Goal: Obtain resource: Obtain resource

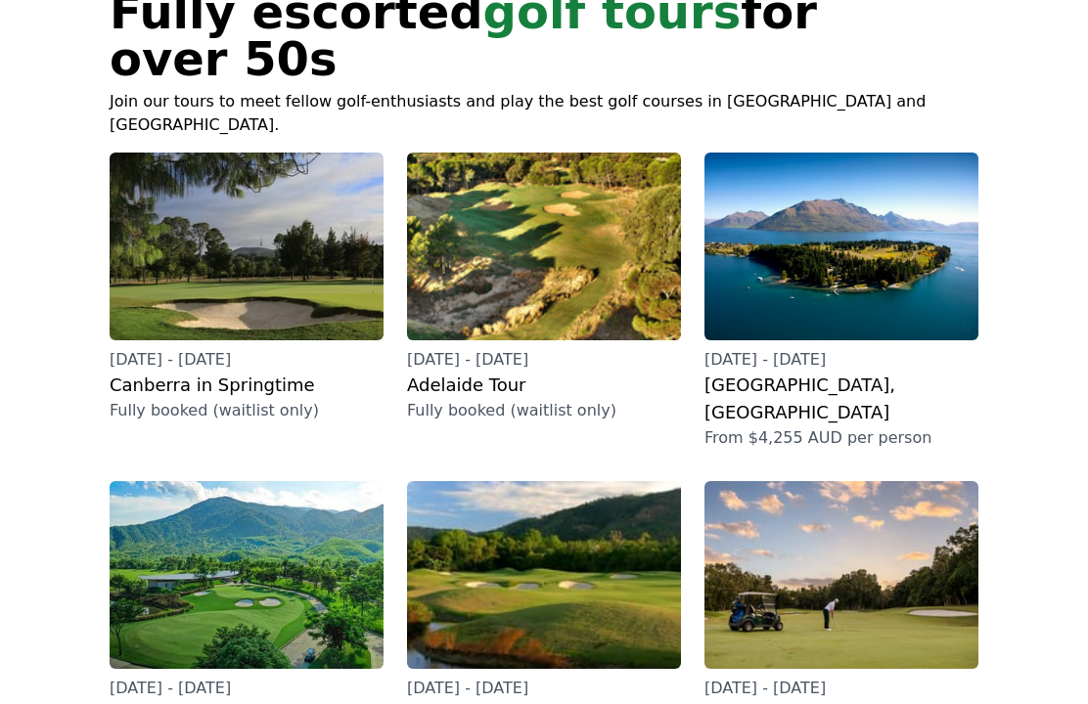
scroll to position [181, 0]
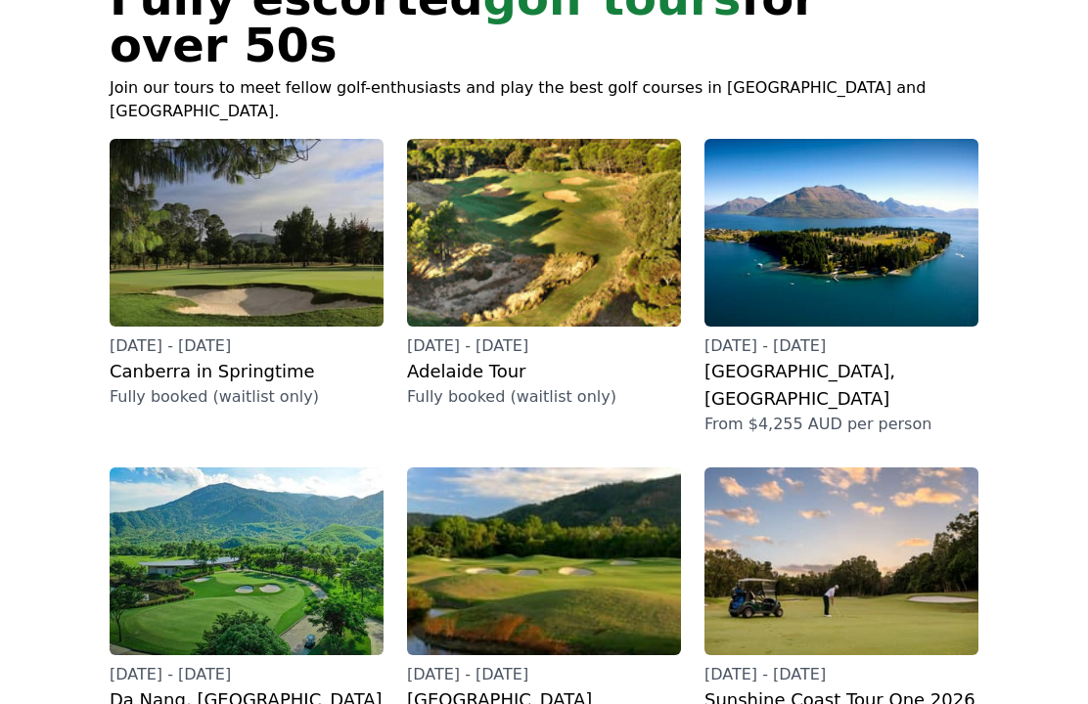
click at [488, 359] on h2 "Adelaide Tour" at bounding box center [544, 372] width 274 height 27
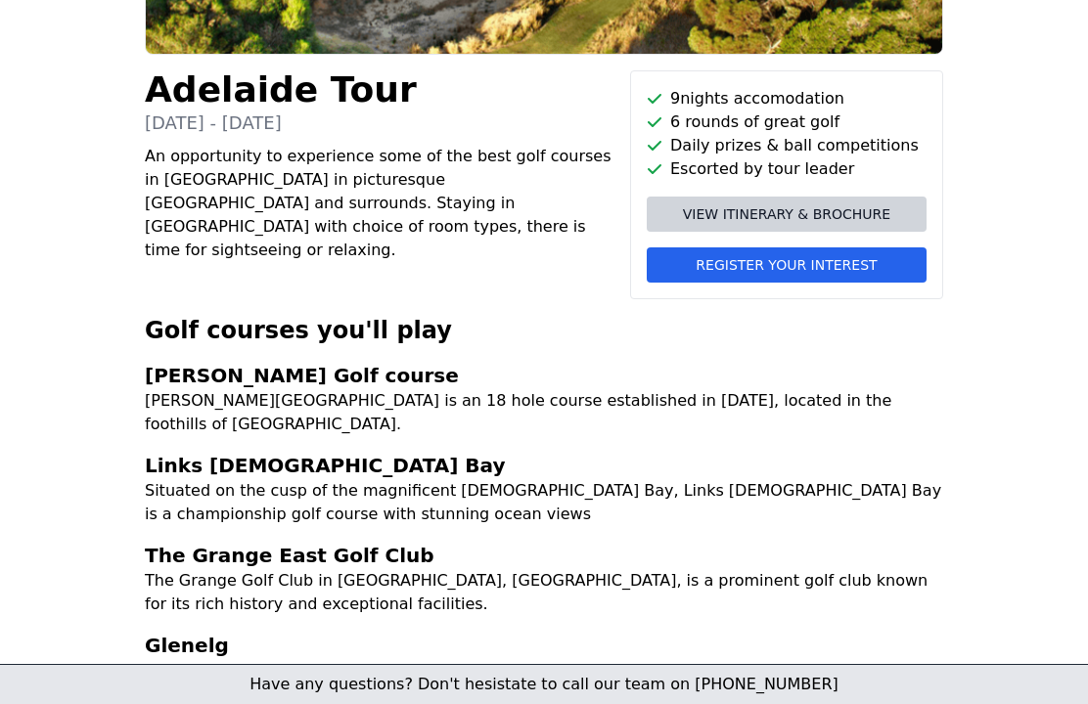
scroll to position [374, 0]
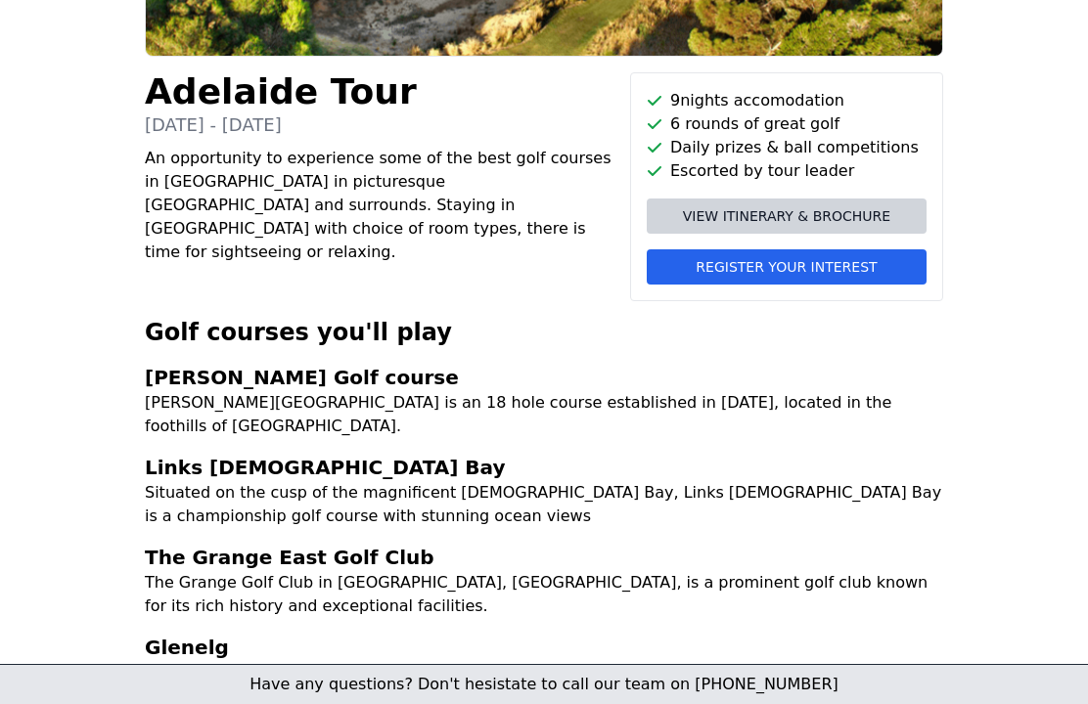
click at [803, 212] on span "View itinerary & brochure" at bounding box center [786, 216] width 207 height 20
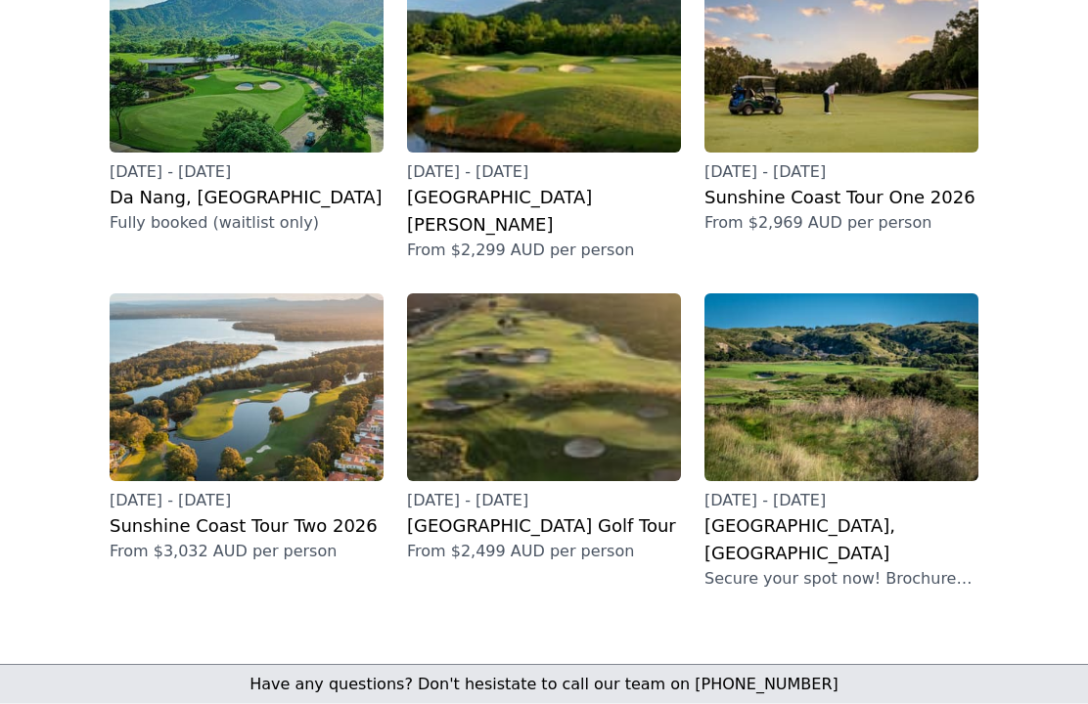
scroll to position [685, 0]
click at [545, 513] on h2 "[GEOGRAPHIC_DATA] Golf Tour" at bounding box center [544, 526] width 274 height 27
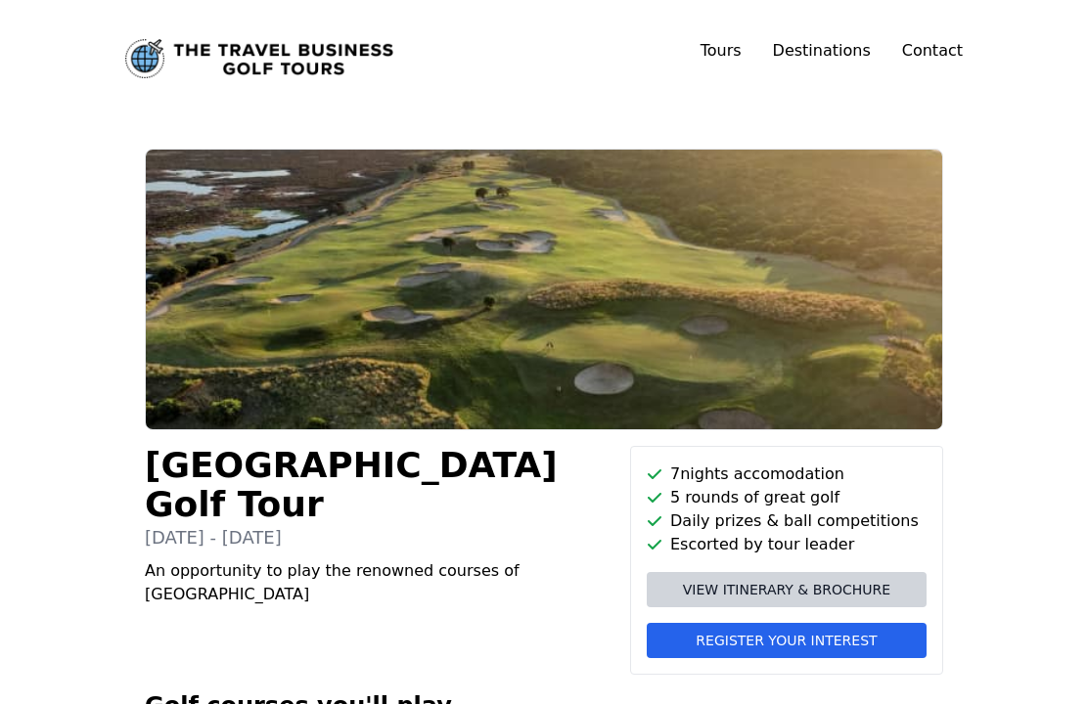
click at [792, 582] on span "View itinerary & brochure" at bounding box center [786, 590] width 207 height 20
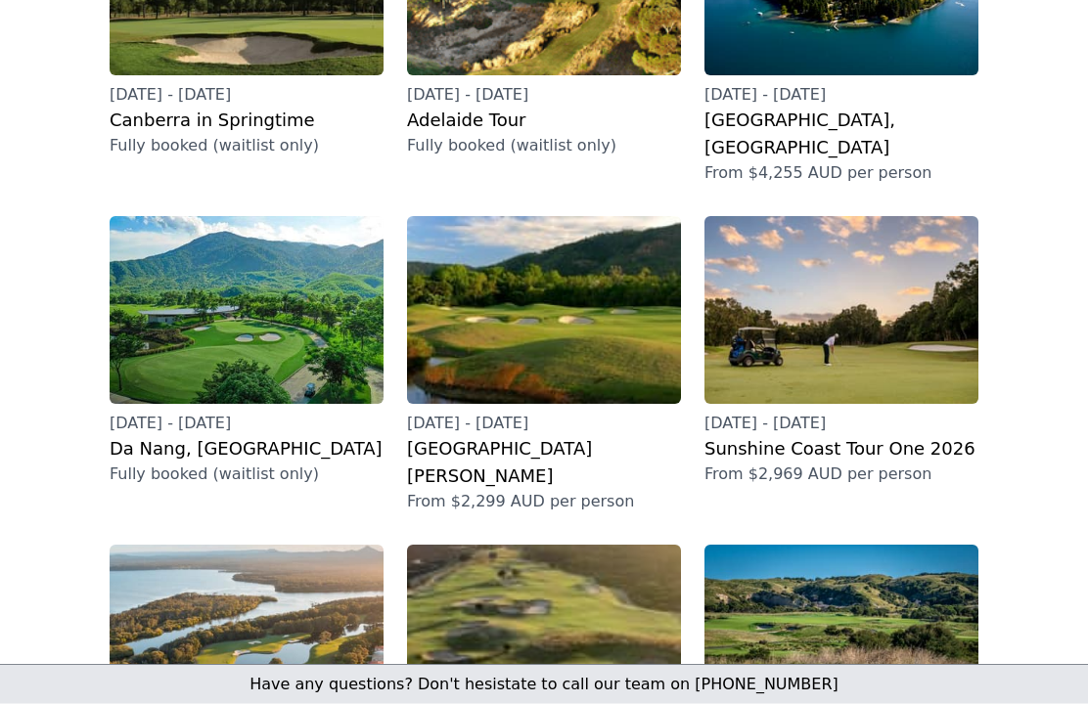
scroll to position [435, 0]
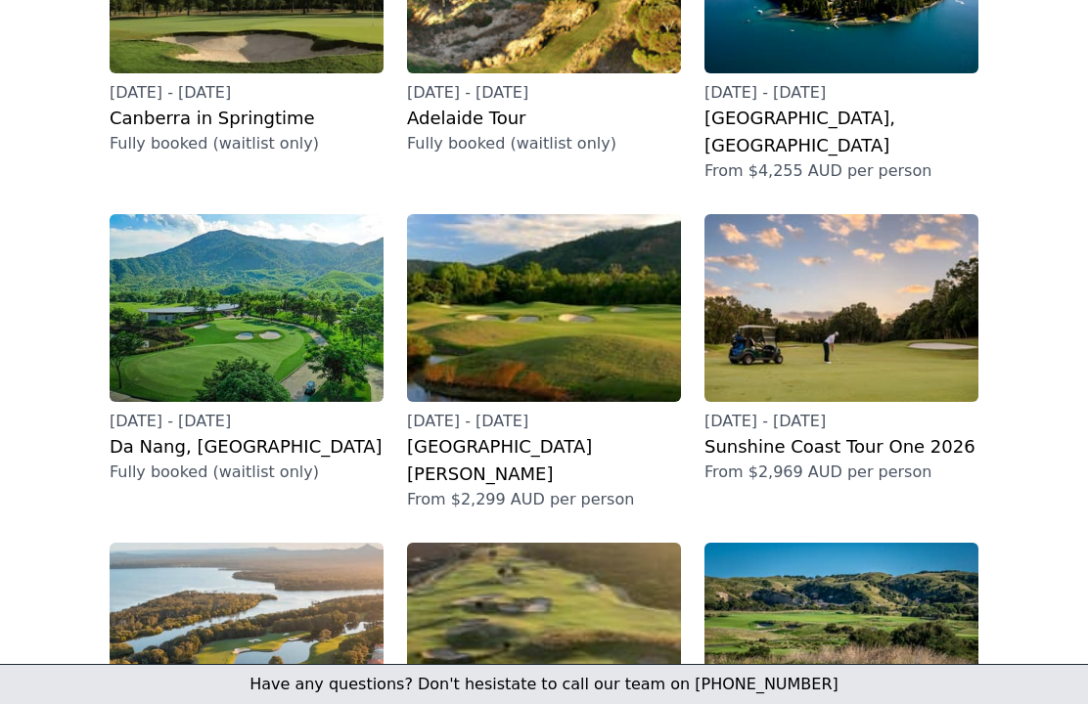
click at [215, 433] on h2 "Da Nang, [GEOGRAPHIC_DATA]" at bounding box center [247, 446] width 274 height 27
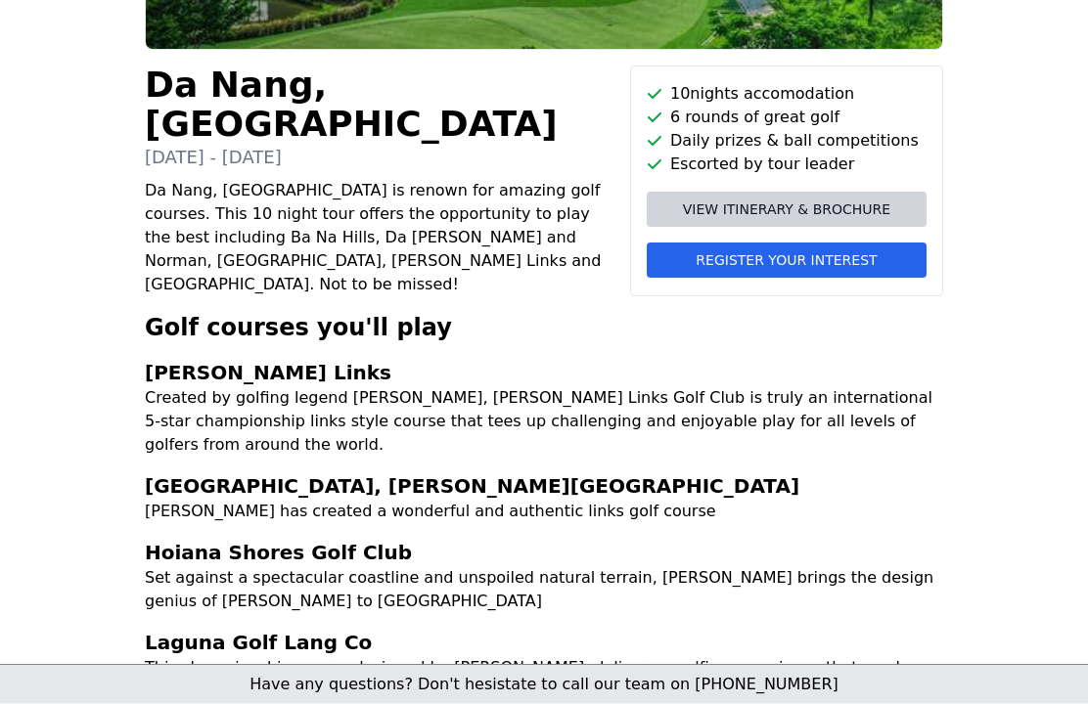
scroll to position [380, 0]
click at [771, 206] on span "View itinerary & brochure" at bounding box center [786, 210] width 207 height 20
